Goal: Navigation & Orientation: Find specific page/section

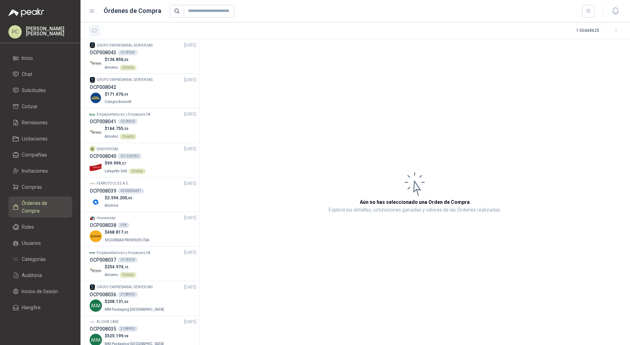
click at [95, 27] on button "button" at bounding box center [94, 30] width 11 height 11
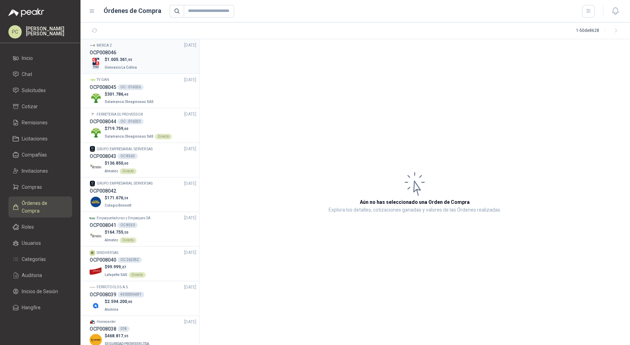
click at [147, 64] on div "$ 1.005.361 ,95 Gimnasio La Colina" at bounding box center [143, 63] width 107 height 14
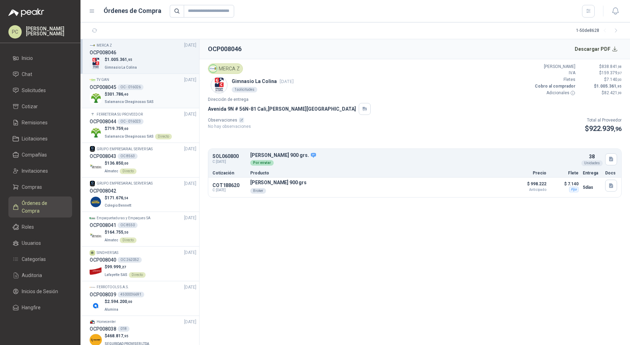
click at [155, 90] on div "OCP008045 OC - 016026" at bounding box center [143, 87] width 107 height 8
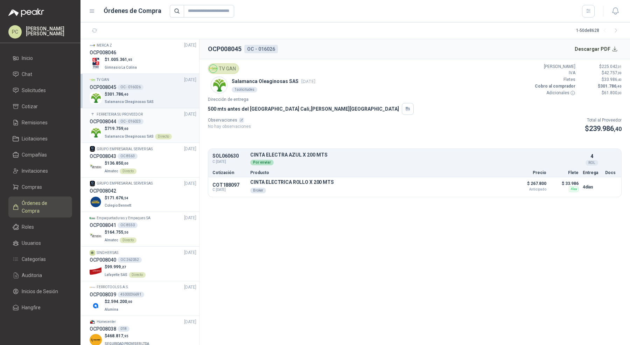
click at [155, 124] on div "OCP008044 OC - 016023" at bounding box center [143, 122] width 107 height 8
